Goal: Task Accomplishment & Management: Complete application form

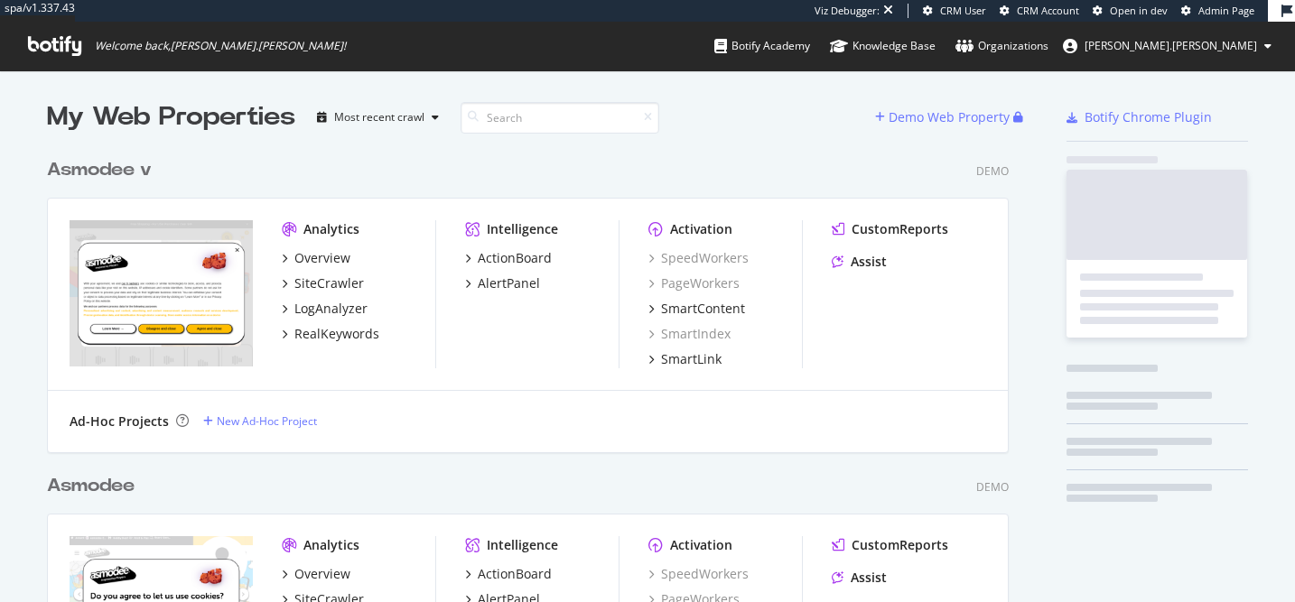
scroll to position [602, 1295]
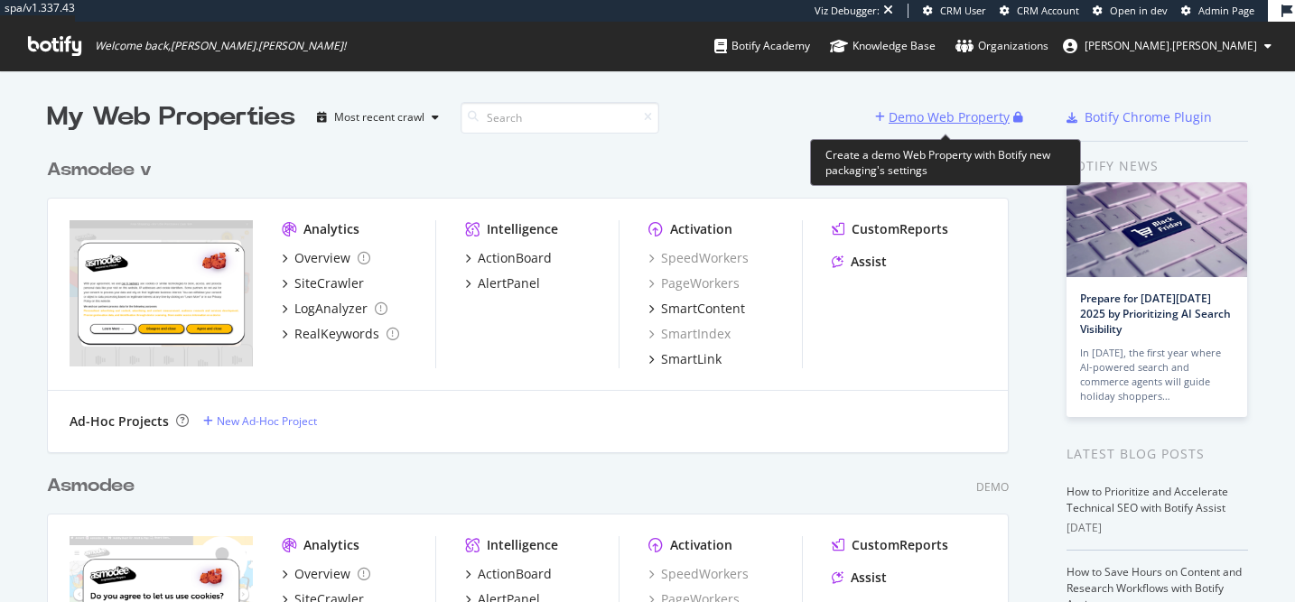
click at [944, 113] on div "Demo Web Property" at bounding box center [949, 117] width 121 height 18
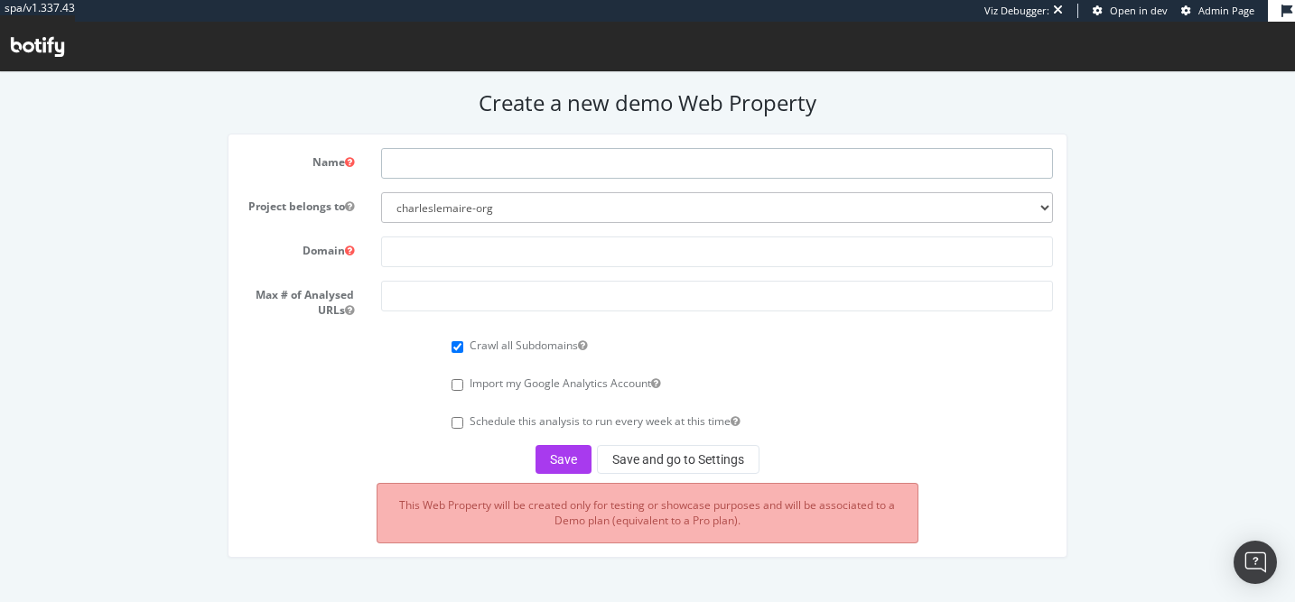
click at [558, 166] on input "text" at bounding box center [717, 163] width 672 height 31
paste input "[URL][DOMAIN_NAME]"
type input "E"
type input "eToro"
click at [528, 253] on input "text" at bounding box center [717, 252] width 672 height 31
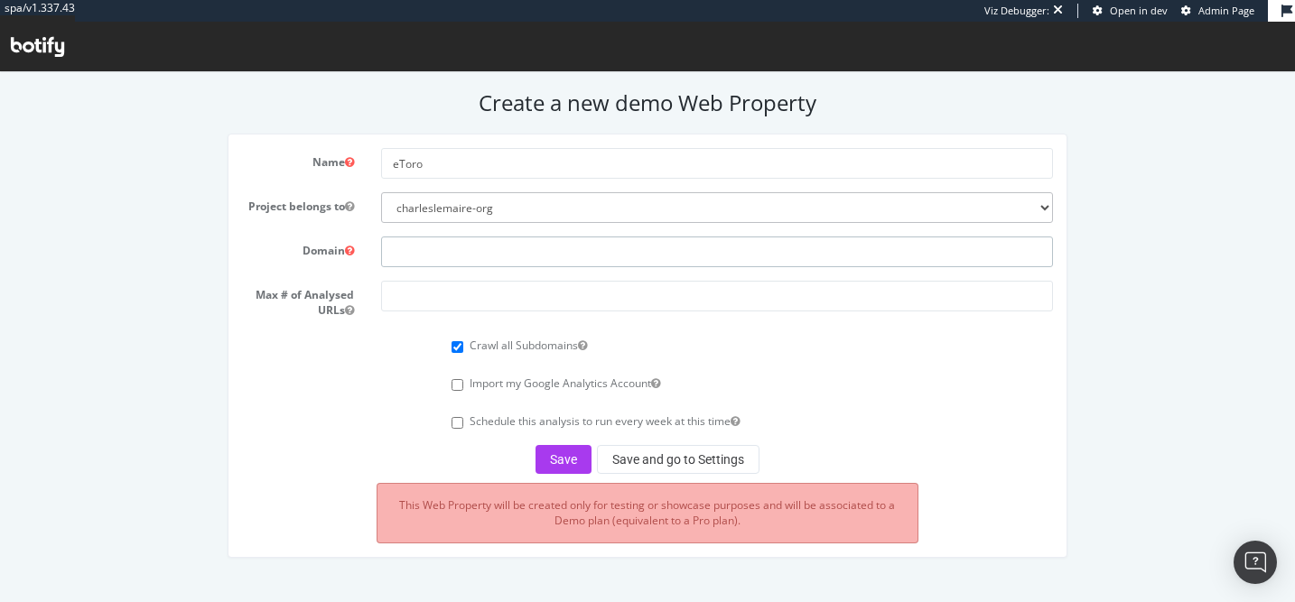
paste input "[URL][DOMAIN_NAME]"
drag, startPoint x: 430, startPoint y: 253, endPoint x: 308, endPoint y: 235, distance: 123.2
click at [308, 235] on form "Name eToro Project belongs to charleslemaire-org Domain [URL][DOMAIN_NAME] Max …" at bounding box center [648, 311] width 812 height 326
click at [480, 252] on input "[DOMAIN_NAME][URL]" at bounding box center [717, 252] width 672 height 31
type input "[DOMAIN_NAME]"
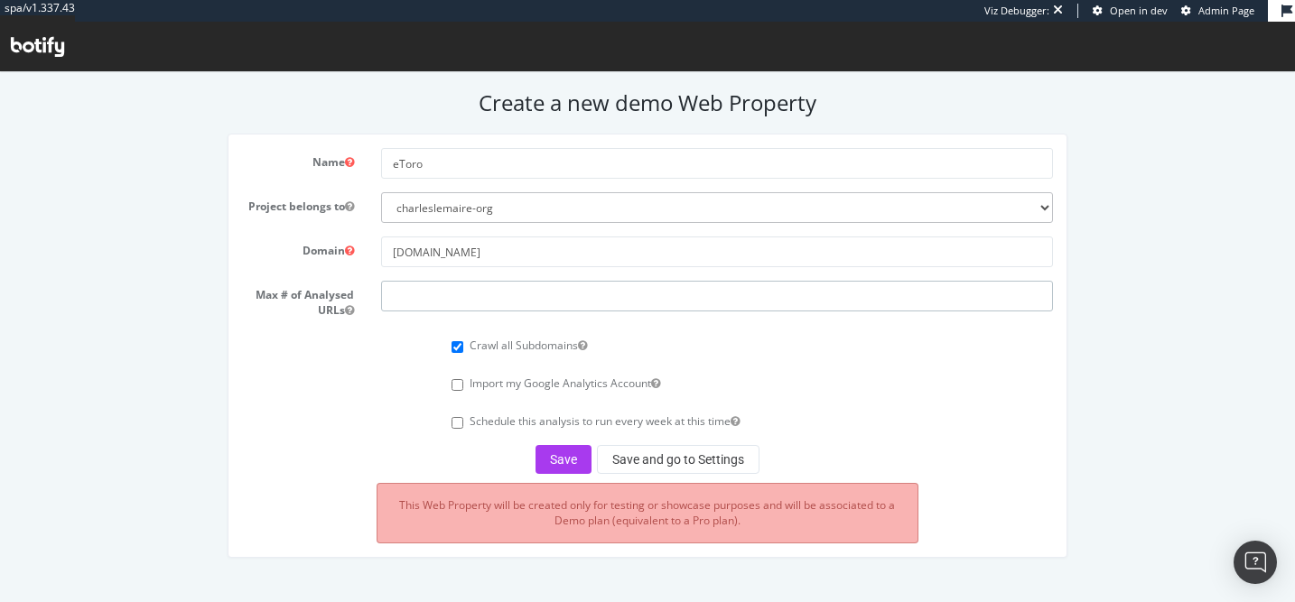
click at [462, 290] on input "number" at bounding box center [717, 296] width 672 height 31
drag, startPoint x: 447, startPoint y: 302, endPoint x: 349, endPoint y: 256, distance: 108.7
click at [349, 256] on form "Name eToro Project belongs to charleslemaire-org Domain [DOMAIN_NAME] Max # of …" at bounding box center [648, 311] width 812 height 326
type input "50000"
click at [564, 456] on button "Save" at bounding box center [564, 459] width 56 height 29
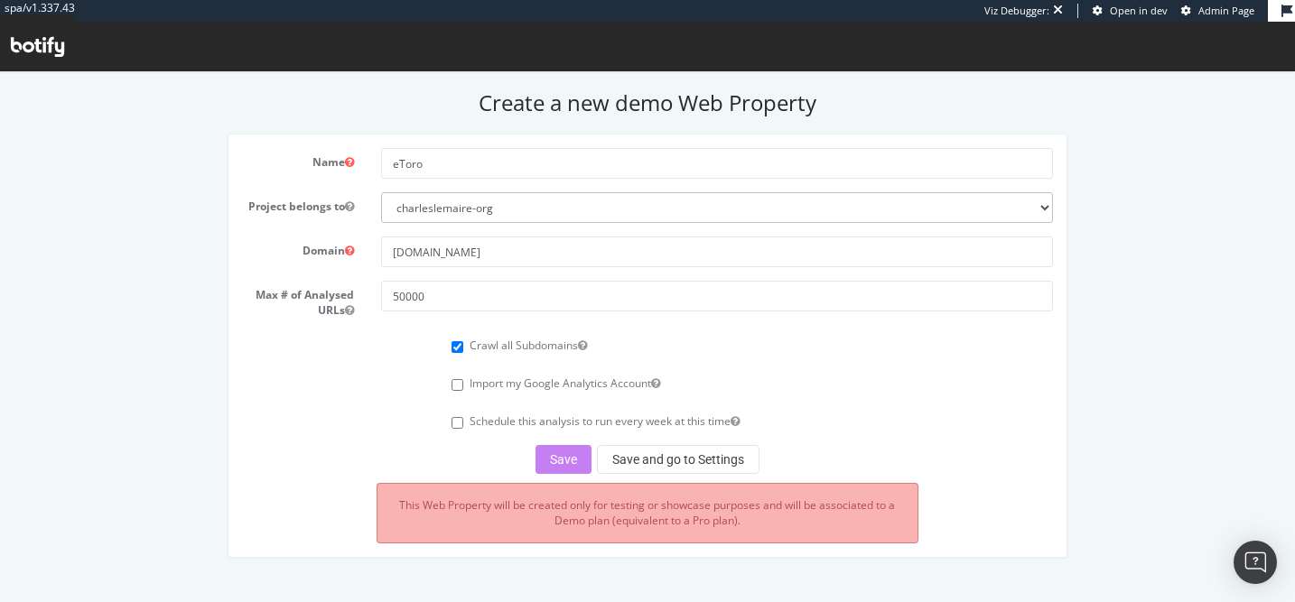
click at [797, 349] on div "Crawl all Subdomains" at bounding box center [752, 343] width 601 height 24
click at [564, 460] on div "Save Save and go to Settings" at bounding box center [648, 459] width 812 height 29
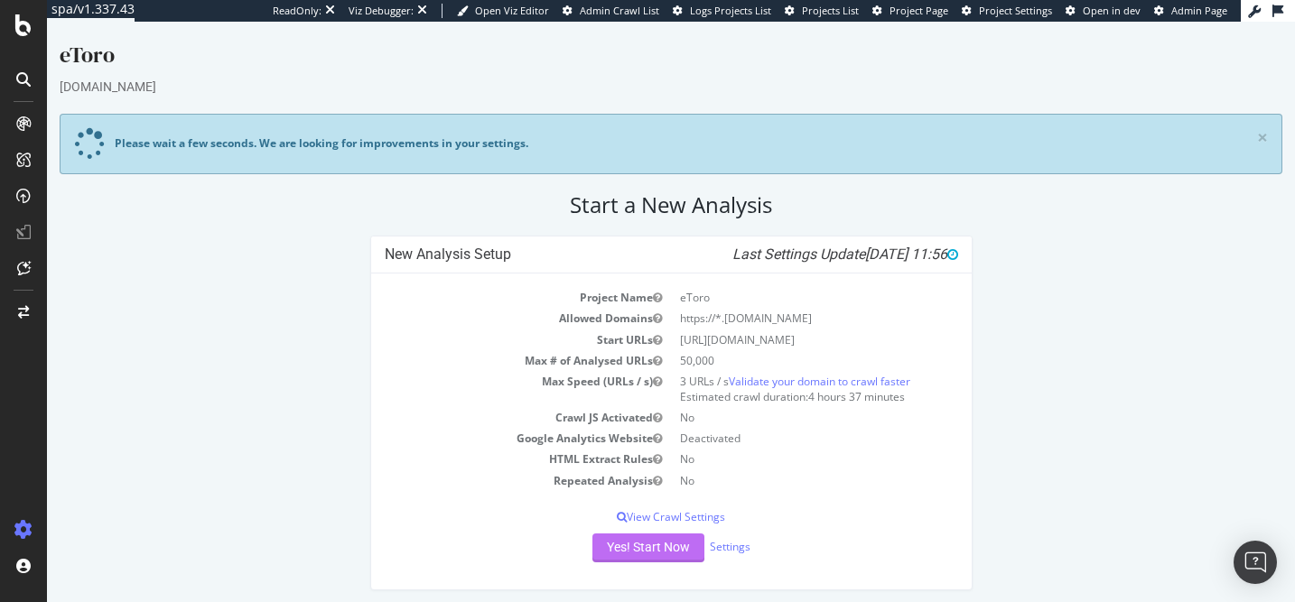
scroll to position [6, 0]
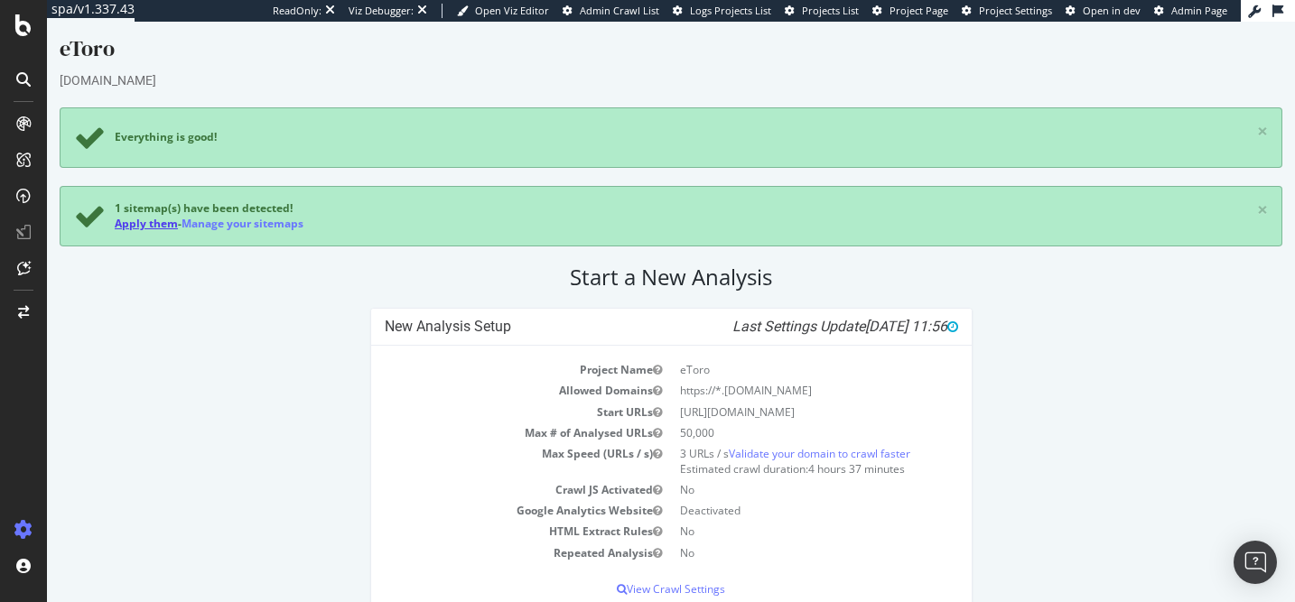
click at [146, 228] on link "Apply them" at bounding box center [146, 223] width 63 height 15
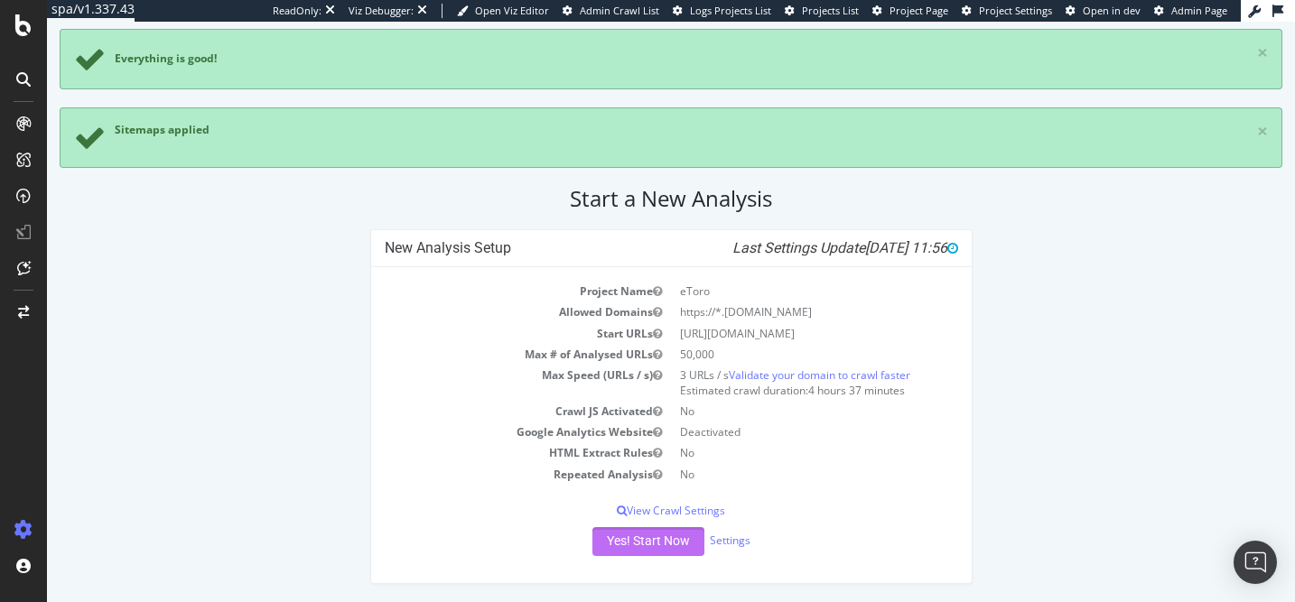
click at [629, 543] on button "Yes! Start Now" at bounding box center [648, 541] width 112 height 29
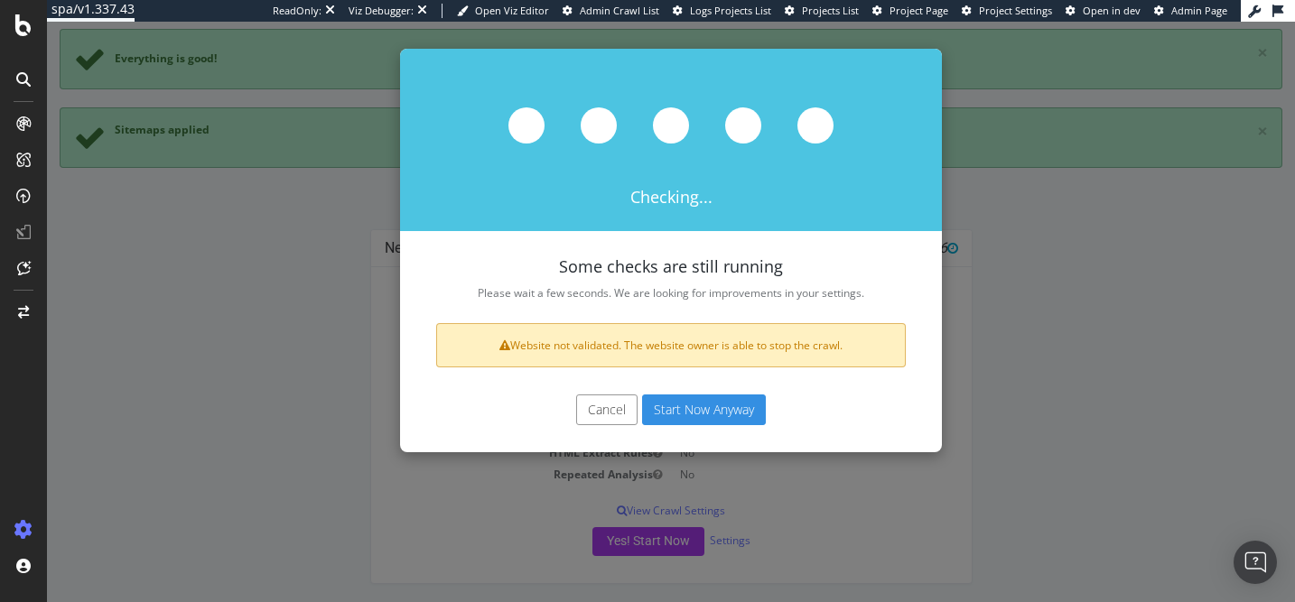
click at [683, 413] on button "Start Now Anyway" at bounding box center [704, 410] width 124 height 31
